Goal: Navigation & Orientation: Find specific page/section

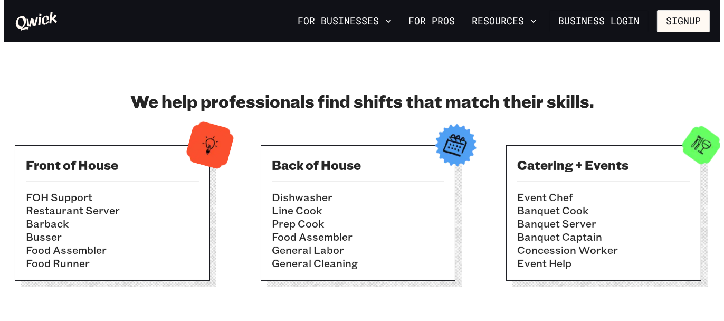
scroll to position [303, 0]
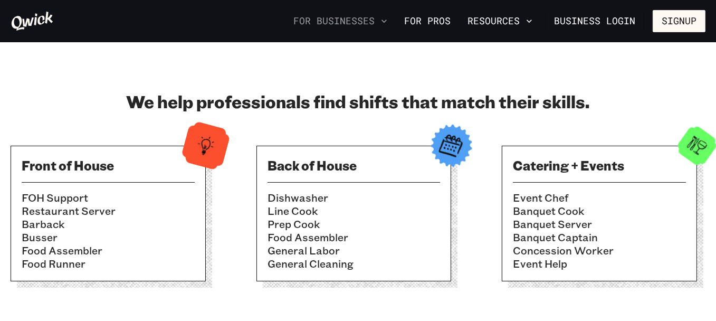
click at [384, 20] on icon "button" at bounding box center [384, 21] width 11 height 11
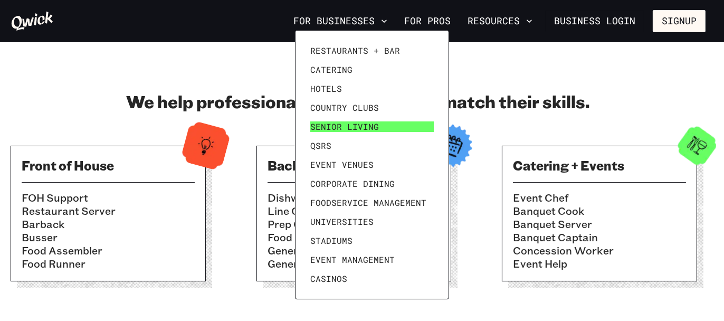
click at [344, 125] on span "Senior Living" at bounding box center [344, 126] width 69 height 11
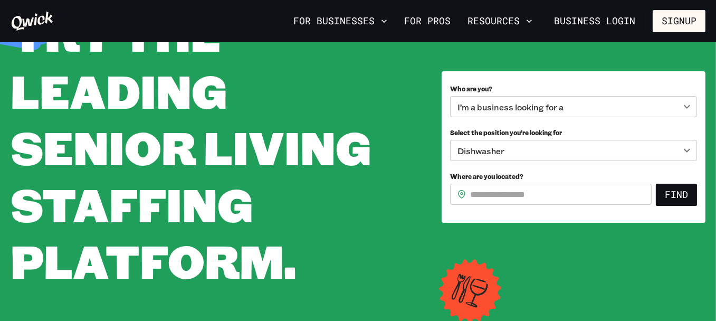
scroll to position [90, 0]
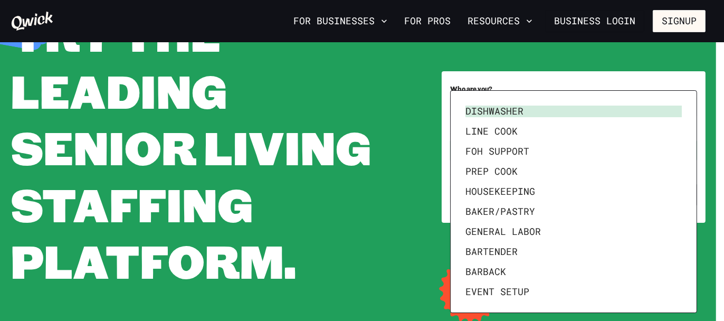
click at [687, 150] on body "**********" at bounding box center [362, 70] width 724 height 321
click at [661, 79] on div at bounding box center [362, 160] width 724 height 321
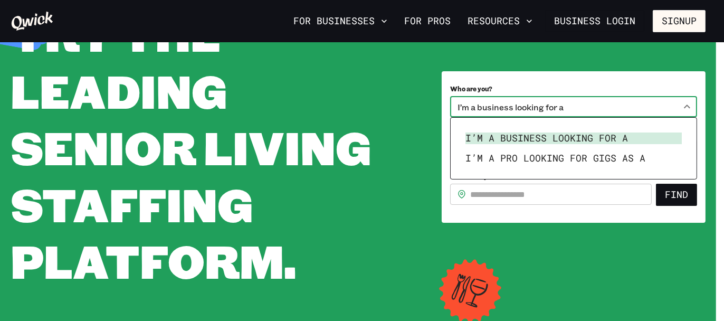
click at [689, 106] on body "**********" at bounding box center [362, 70] width 724 height 321
click at [693, 110] on div at bounding box center [362, 160] width 724 height 321
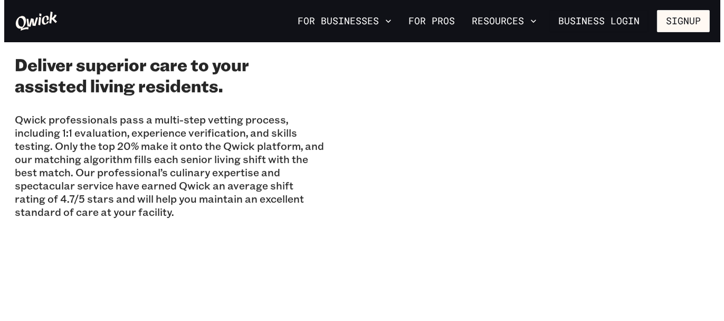
scroll to position [743, 0]
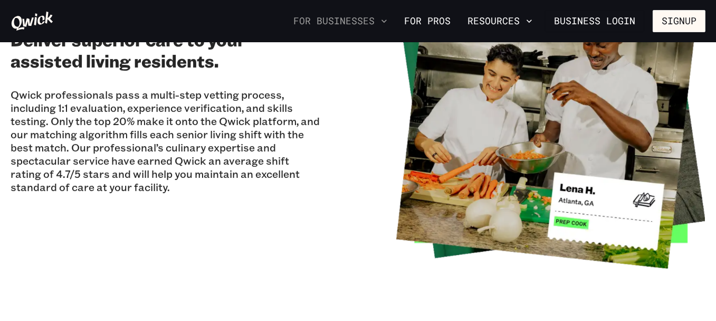
click at [370, 21] on button "For Businesses" at bounding box center [340, 21] width 102 height 18
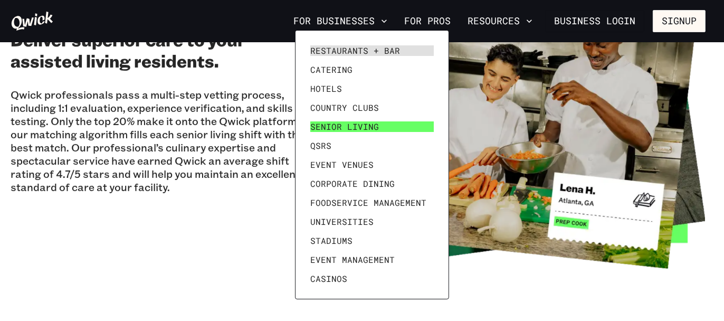
click at [347, 125] on span "Senior Living" at bounding box center [344, 126] width 69 height 11
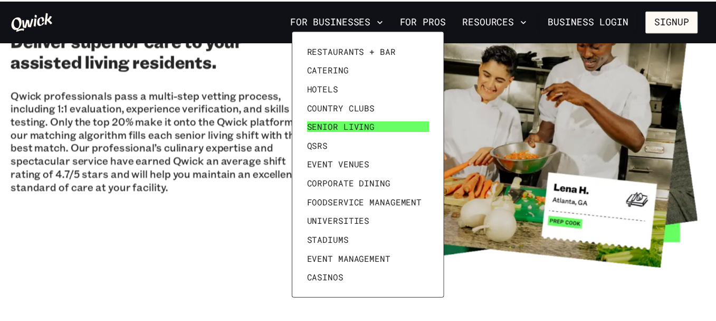
scroll to position [0, 0]
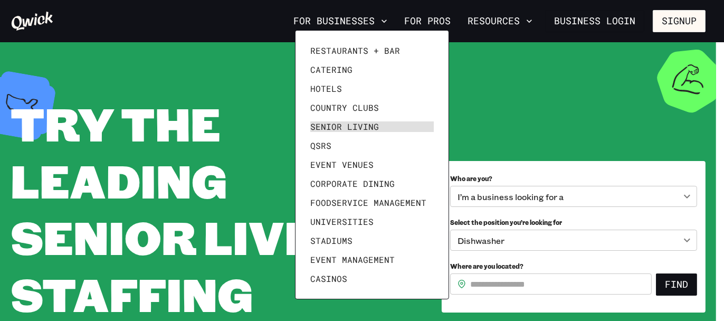
click at [239, 211] on div at bounding box center [362, 160] width 724 height 321
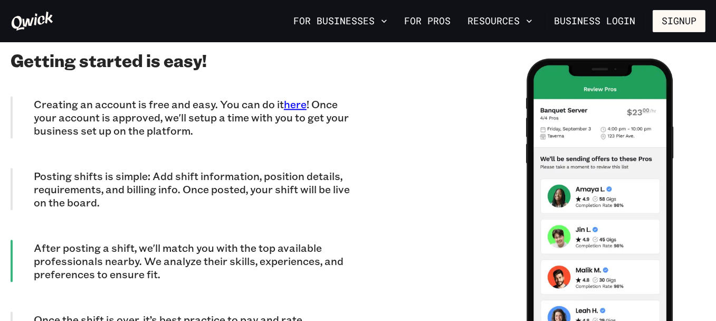
scroll to position [2964, 0]
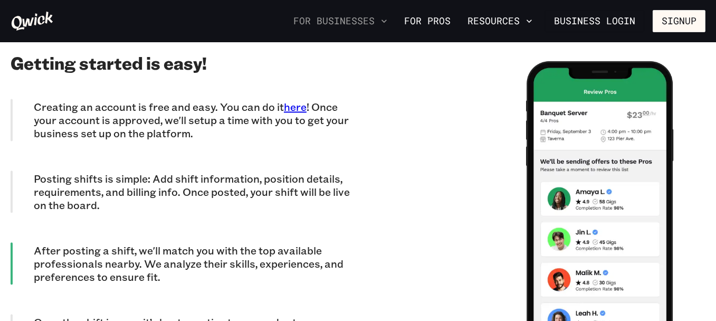
click at [377, 22] on button "For Businesses" at bounding box center [340, 21] width 102 height 18
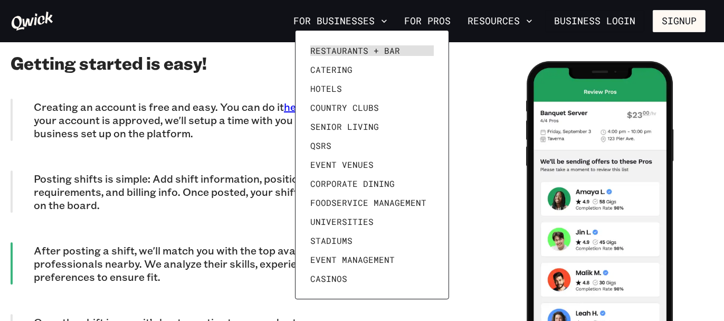
click at [468, 145] on div at bounding box center [362, 160] width 724 height 321
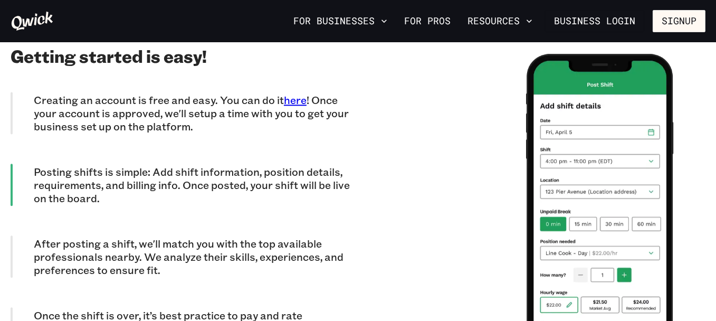
scroll to position [2971, 0]
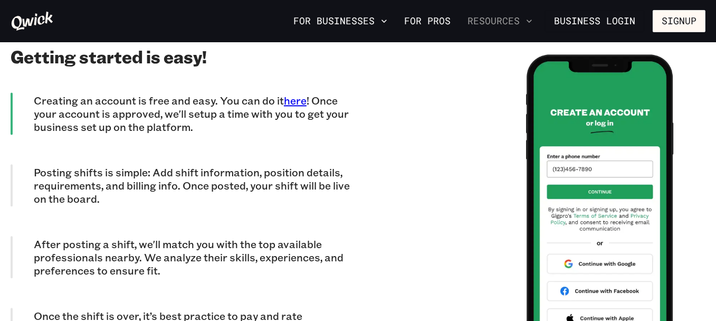
click at [512, 17] on button "Resources" at bounding box center [499, 21] width 73 height 18
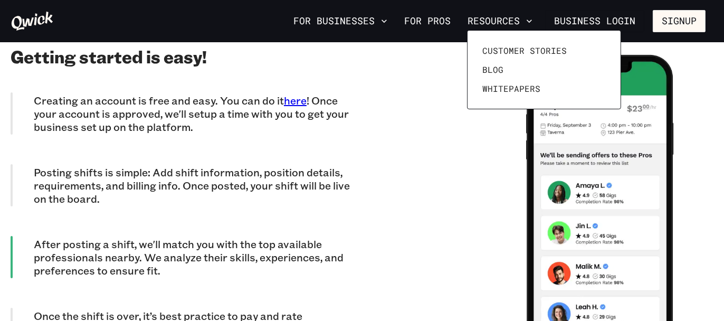
click at [514, 20] on div at bounding box center [362, 160] width 724 height 321
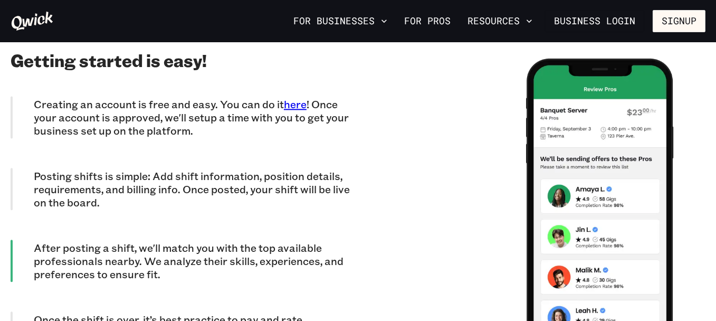
scroll to position [2966, 0]
